Goal: Task Accomplishment & Management: Complete application form

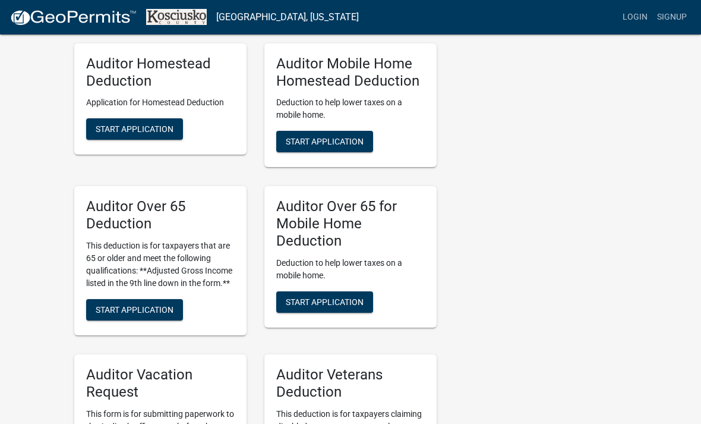
scroll to position [835, 0]
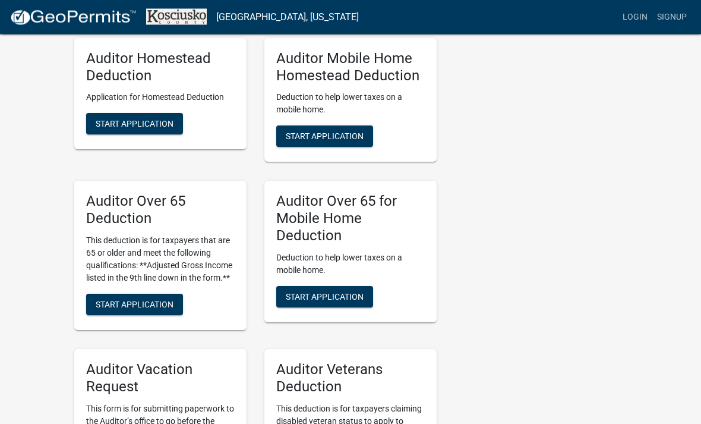
click at [190, 265] on p "This deduction is for taxpayers that are 65 or older and meet the following qua…" at bounding box center [160, 260] width 149 height 50
click at [122, 256] on p "This deduction is for taxpayers that are 65 or older and meet the following qua…" at bounding box center [160, 260] width 149 height 50
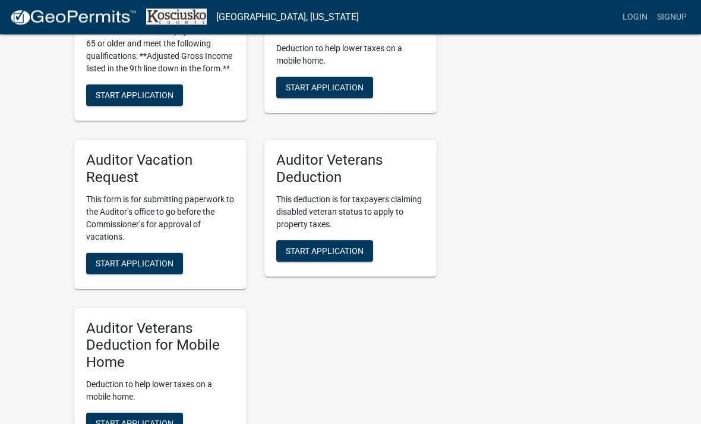
scroll to position [1042, 0]
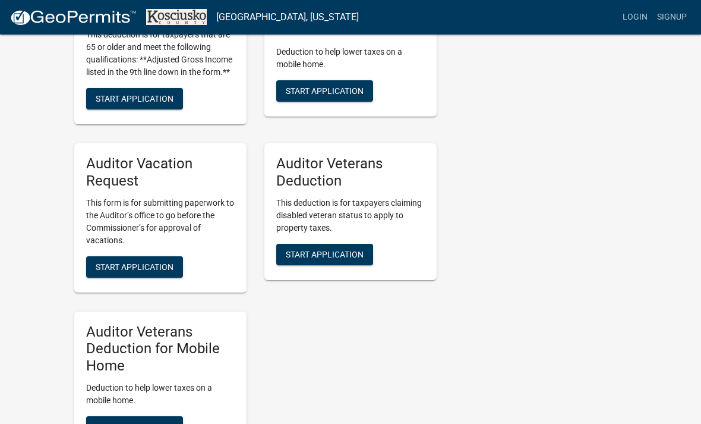
click at [317, 259] on span "Start Application" at bounding box center [325, 254] width 78 height 10
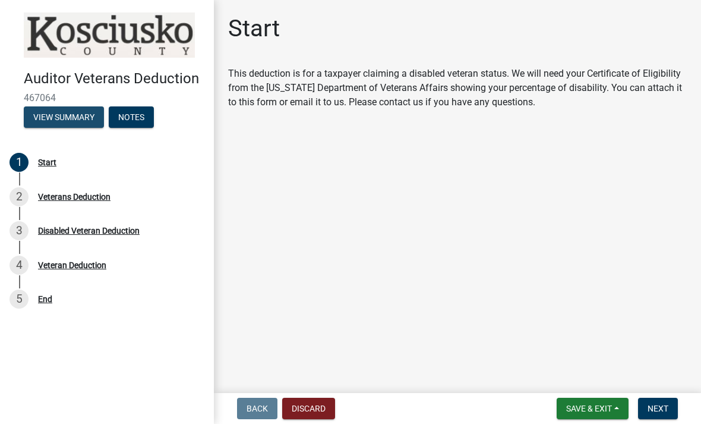
click at [56, 123] on button "View Summary" at bounding box center [64, 116] width 80 height 21
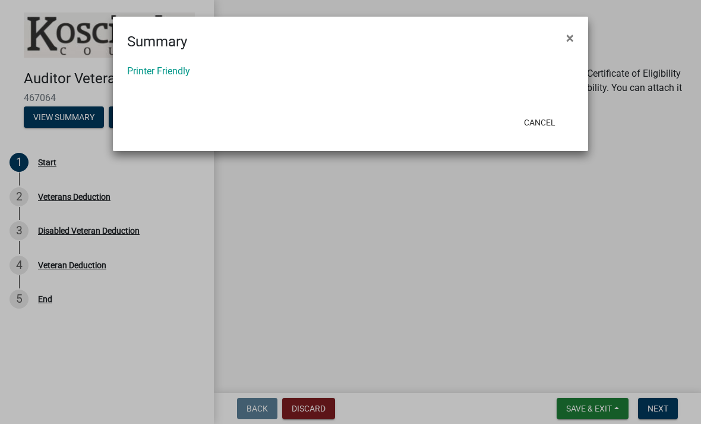
click at [565, 48] on button "×" at bounding box center [570, 37] width 27 height 33
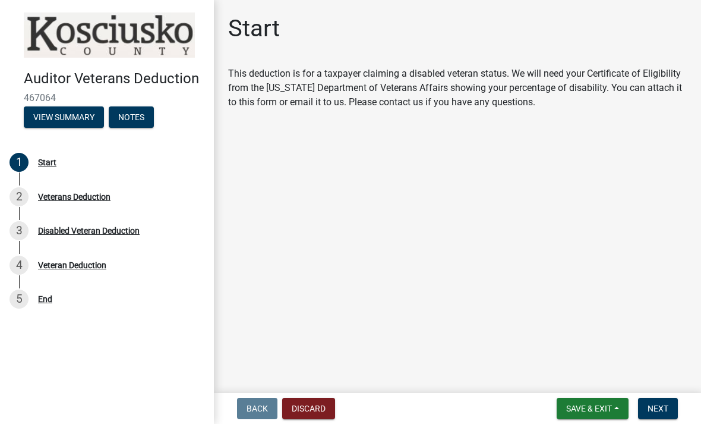
click at [80, 196] on div "Veterans Deduction" at bounding box center [74, 197] width 73 height 8
click at [76, 202] on div "2 Veterans Deduction" at bounding box center [102, 196] width 185 height 19
click at [664, 406] on span "Next" at bounding box center [658, 409] width 21 height 10
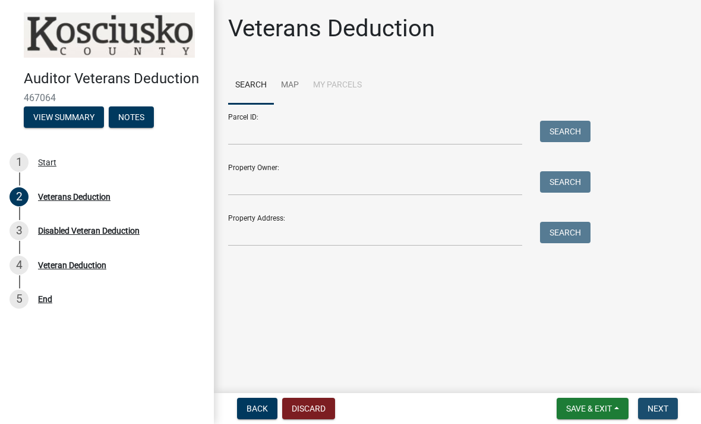
click at [660, 405] on span "Next" at bounding box center [658, 409] width 21 height 10
click at [651, 402] on button "Next" at bounding box center [658, 408] width 40 height 21
